Goal: Consume media (video, audio): Consume media (video, audio)

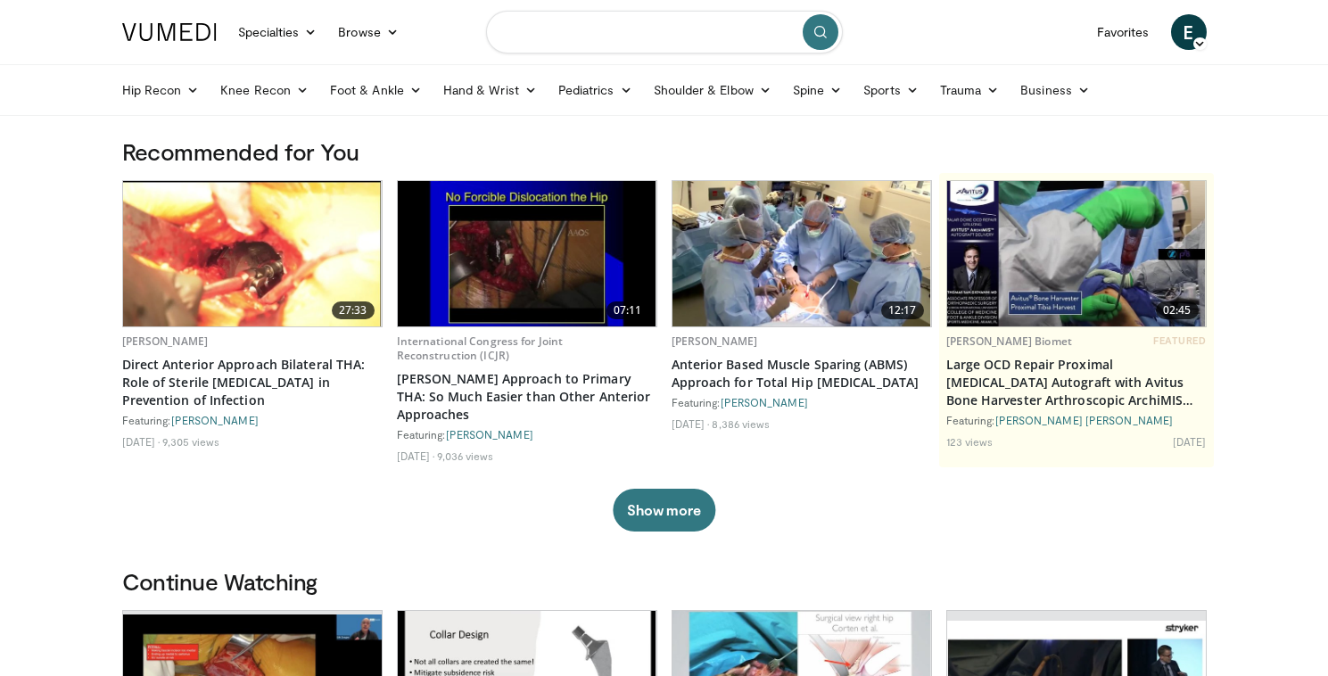
click at [538, 29] on input "Search topics, interventions" at bounding box center [664, 32] width 357 height 43
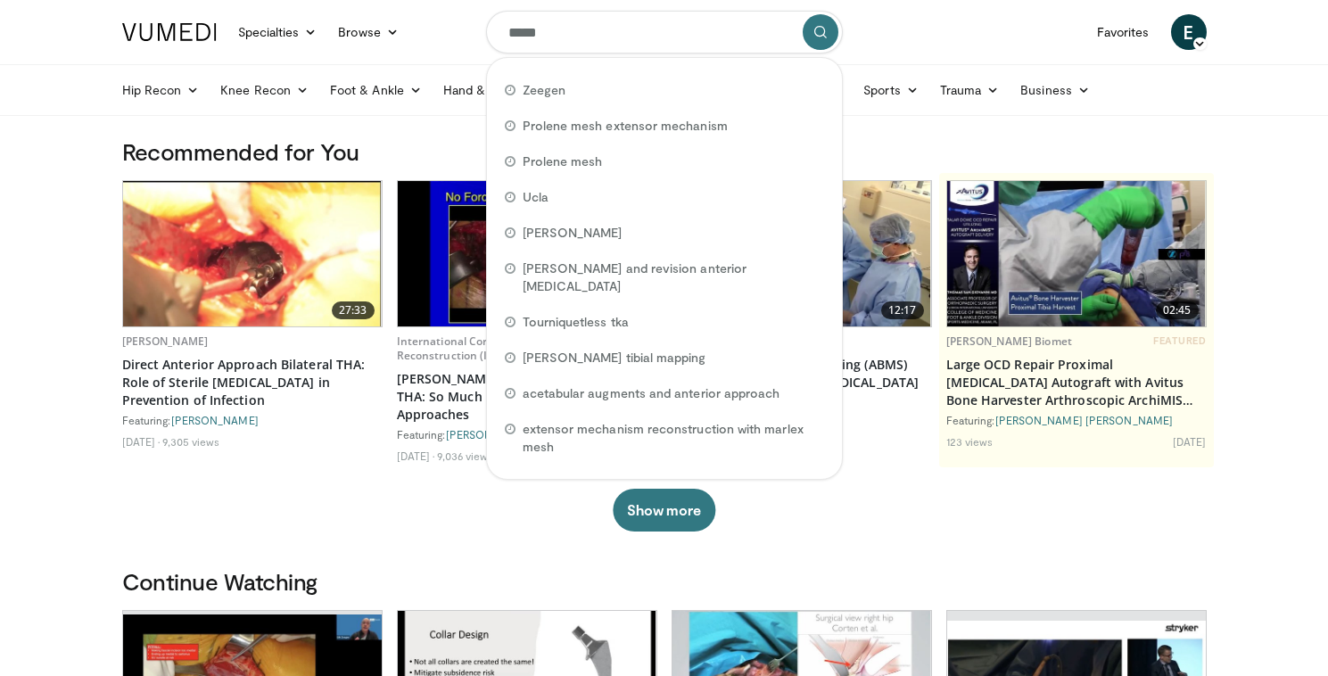
type input "******"
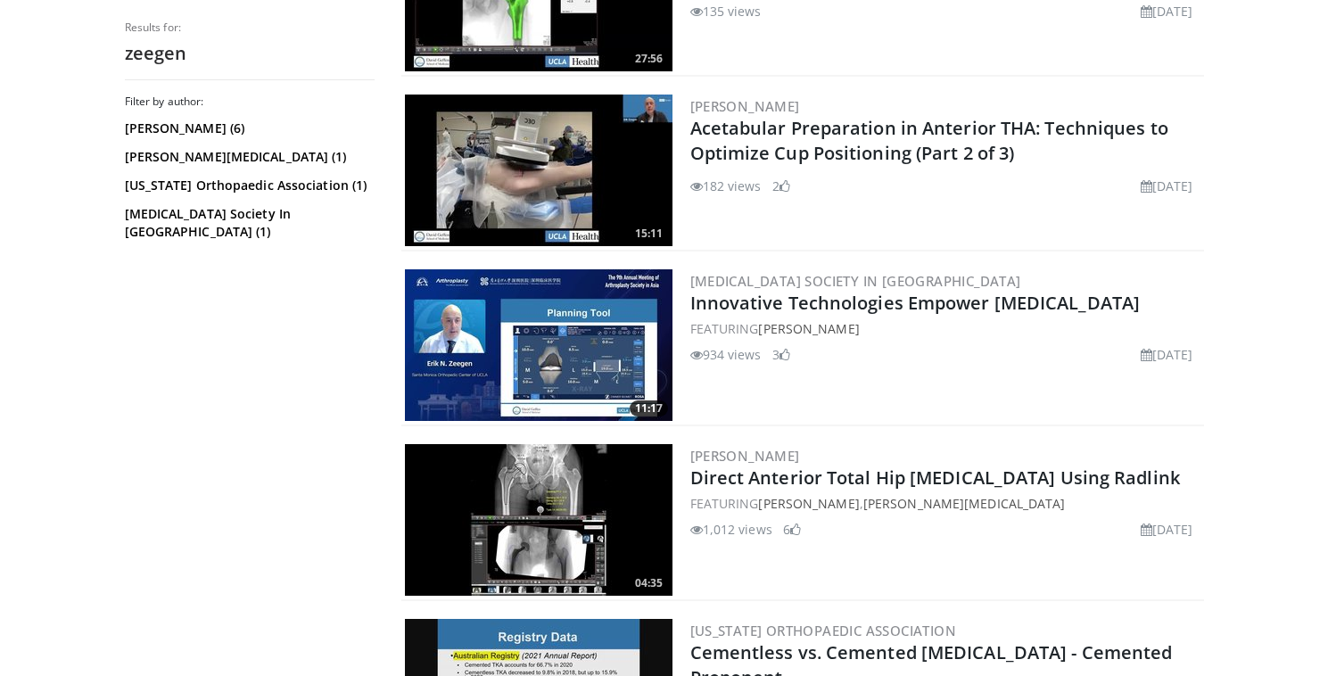
scroll to position [986, 0]
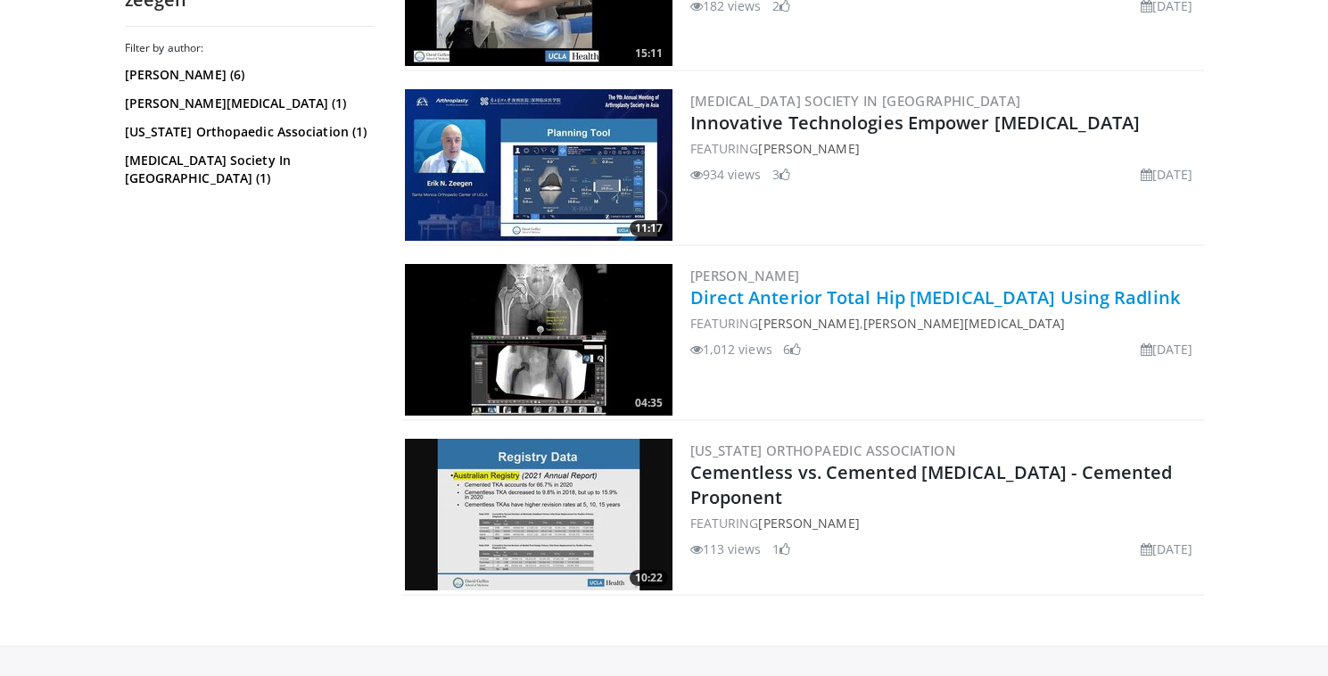
click at [793, 304] on link "Direct Anterior Total Hip [MEDICAL_DATA] Using Radlink" at bounding box center [935, 297] width 490 height 24
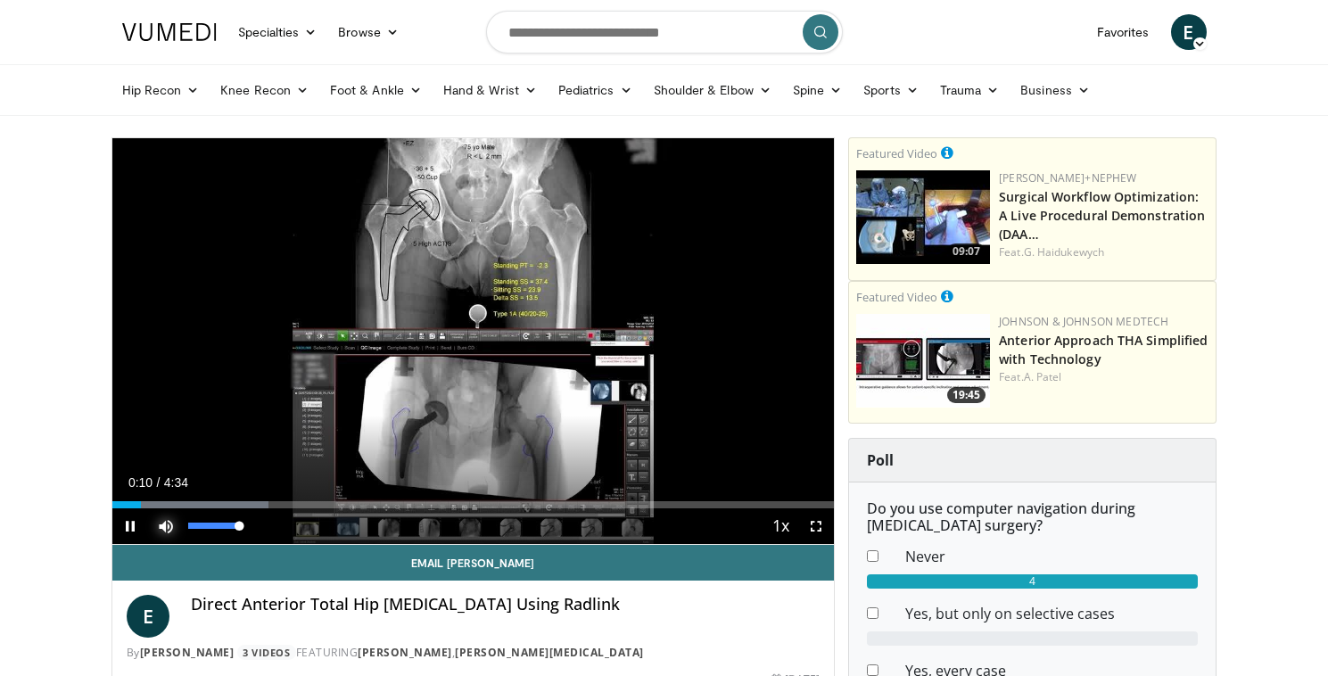
click at [169, 523] on span "Video Player" at bounding box center [166, 526] width 36 height 36
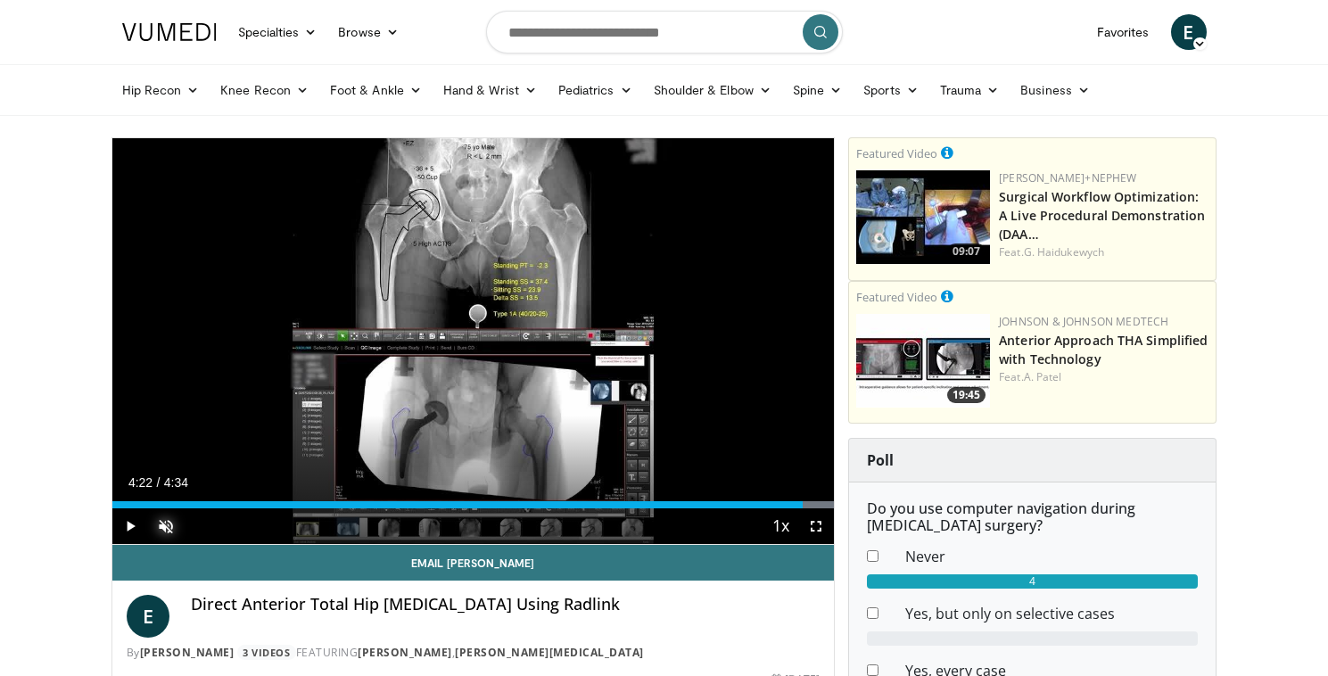
drag, startPoint x: 149, startPoint y: 504, endPoint x: 802, endPoint y: 510, distance: 652.8
click at [802, 510] on div "Current Time 4:22 / Duration 4:34 Play Skip Backward Skip Forward Unmute 0% Loa…" at bounding box center [473, 526] width 722 height 36
